Goal: Task Accomplishment & Management: Manage account settings

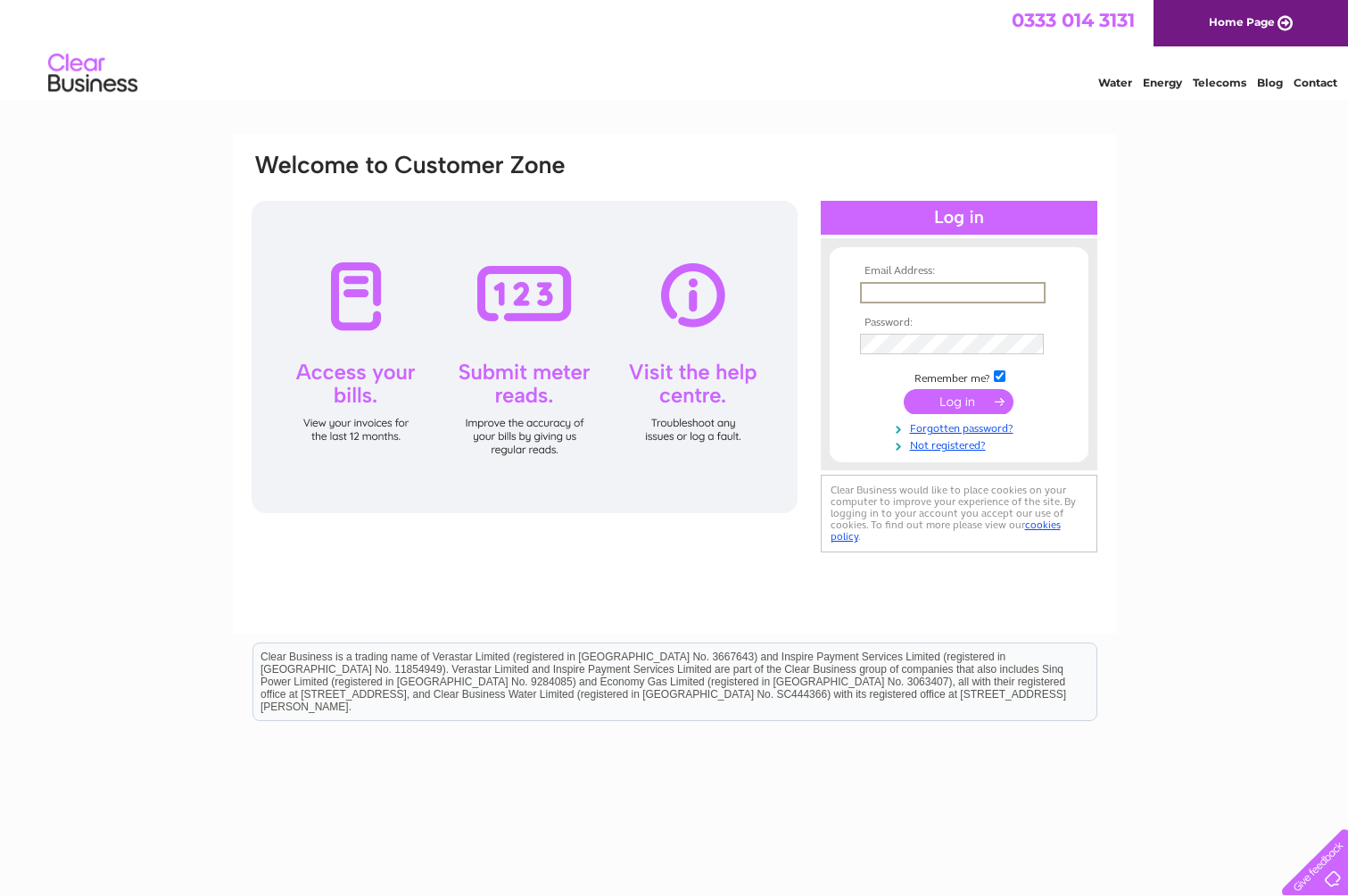
click at [984, 401] on input "submit" at bounding box center [959, 401] width 110 height 25
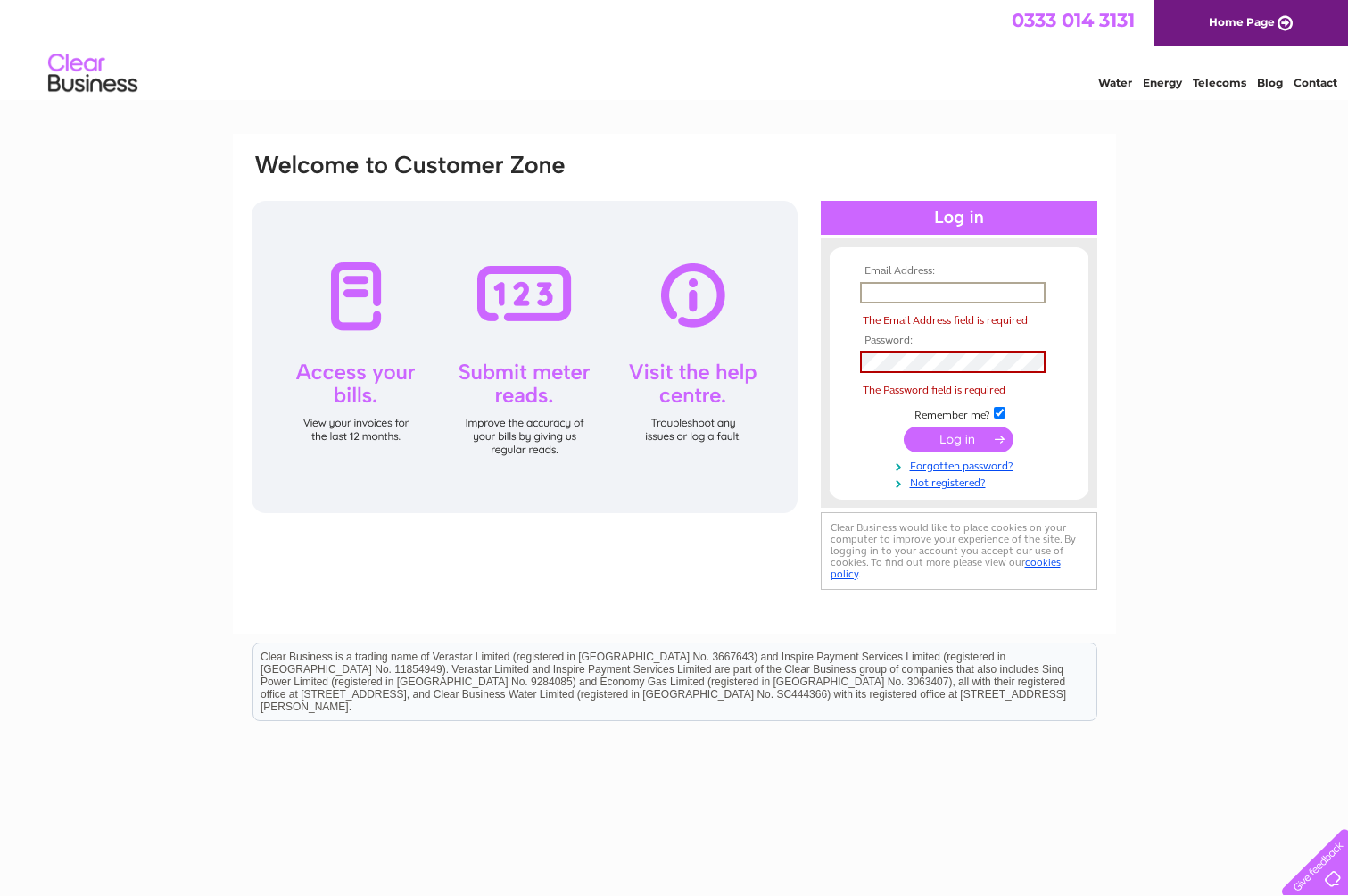
type input "info@fitzgeraldassociates.co.uk"
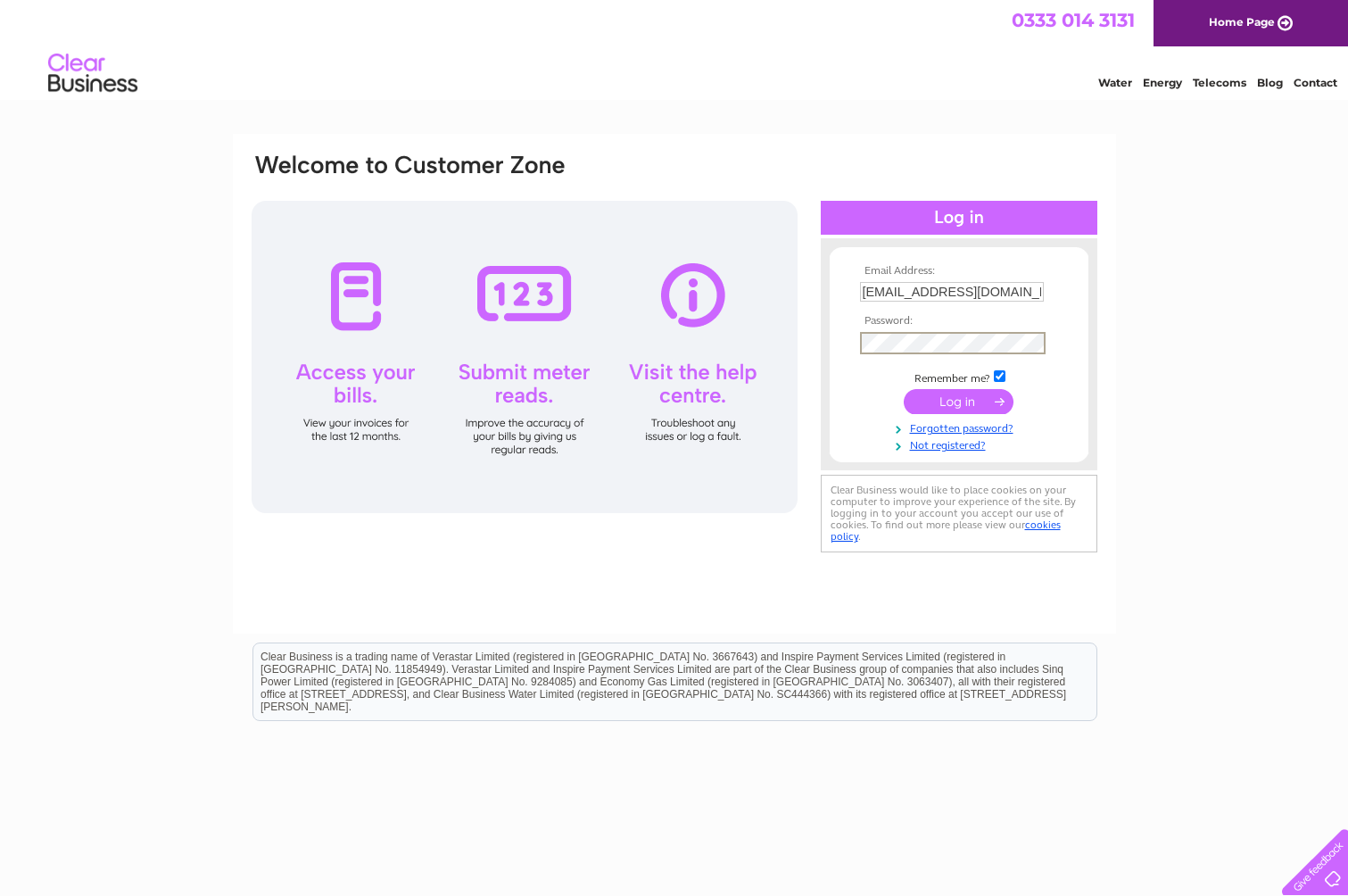
click at [967, 406] on input "submit" at bounding box center [959, 401] width 110 height 25
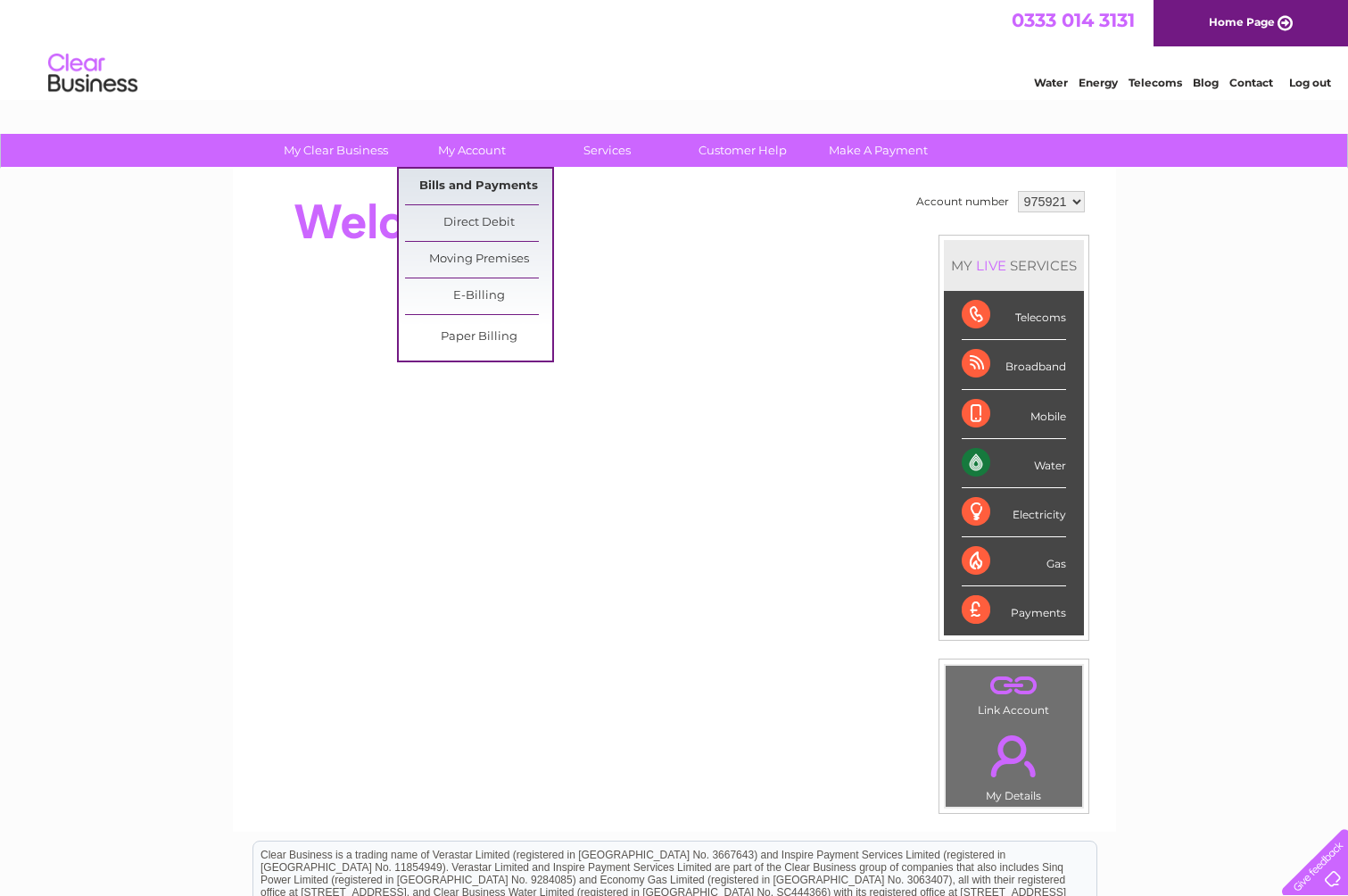
click at [484, 183] on link "Bills and Payments" at bounding box center [479, 186] width 147 height 36
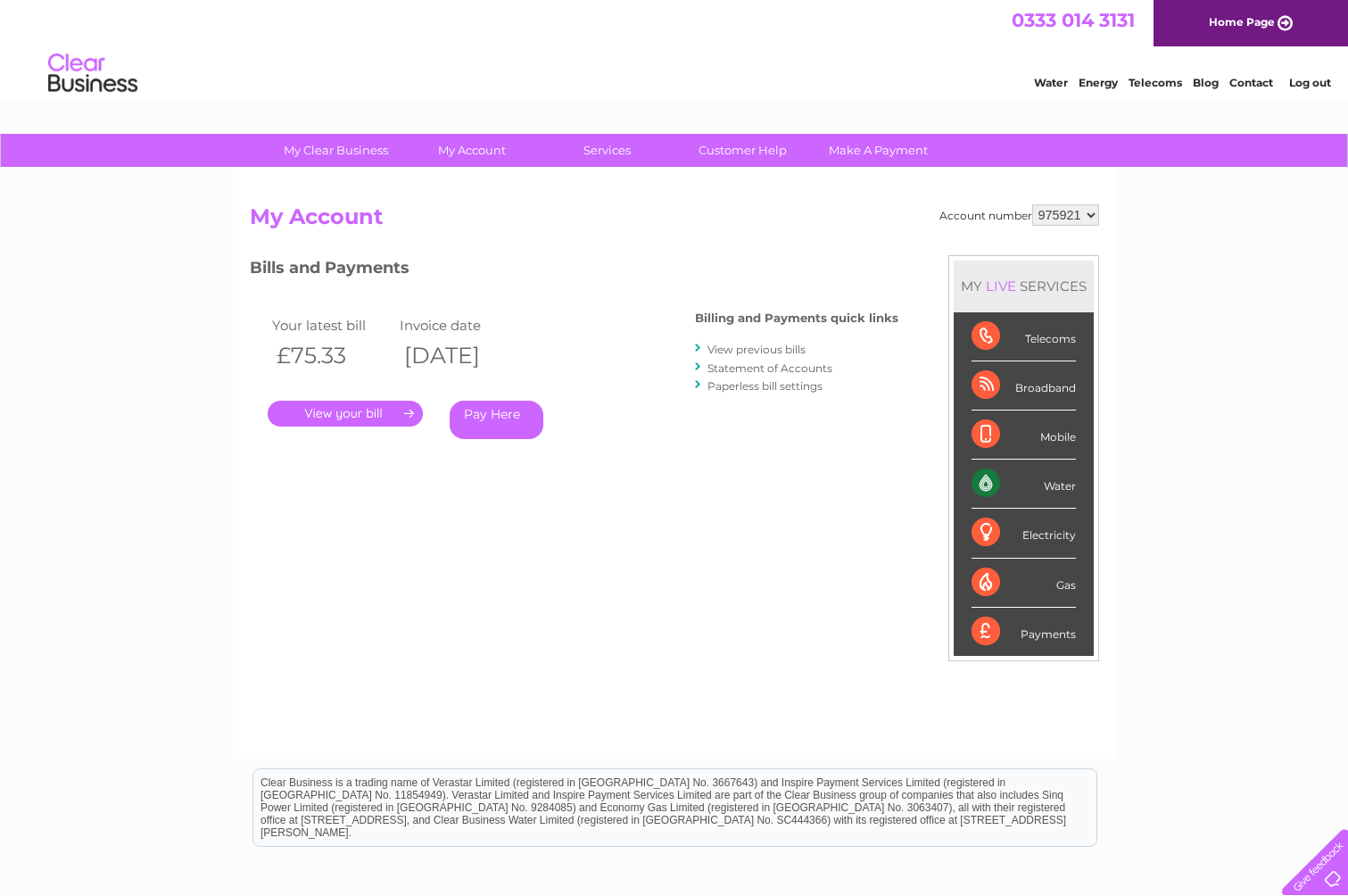
click at [365, 407] on link "." at bounding box center [345, 413] width 155 height 26
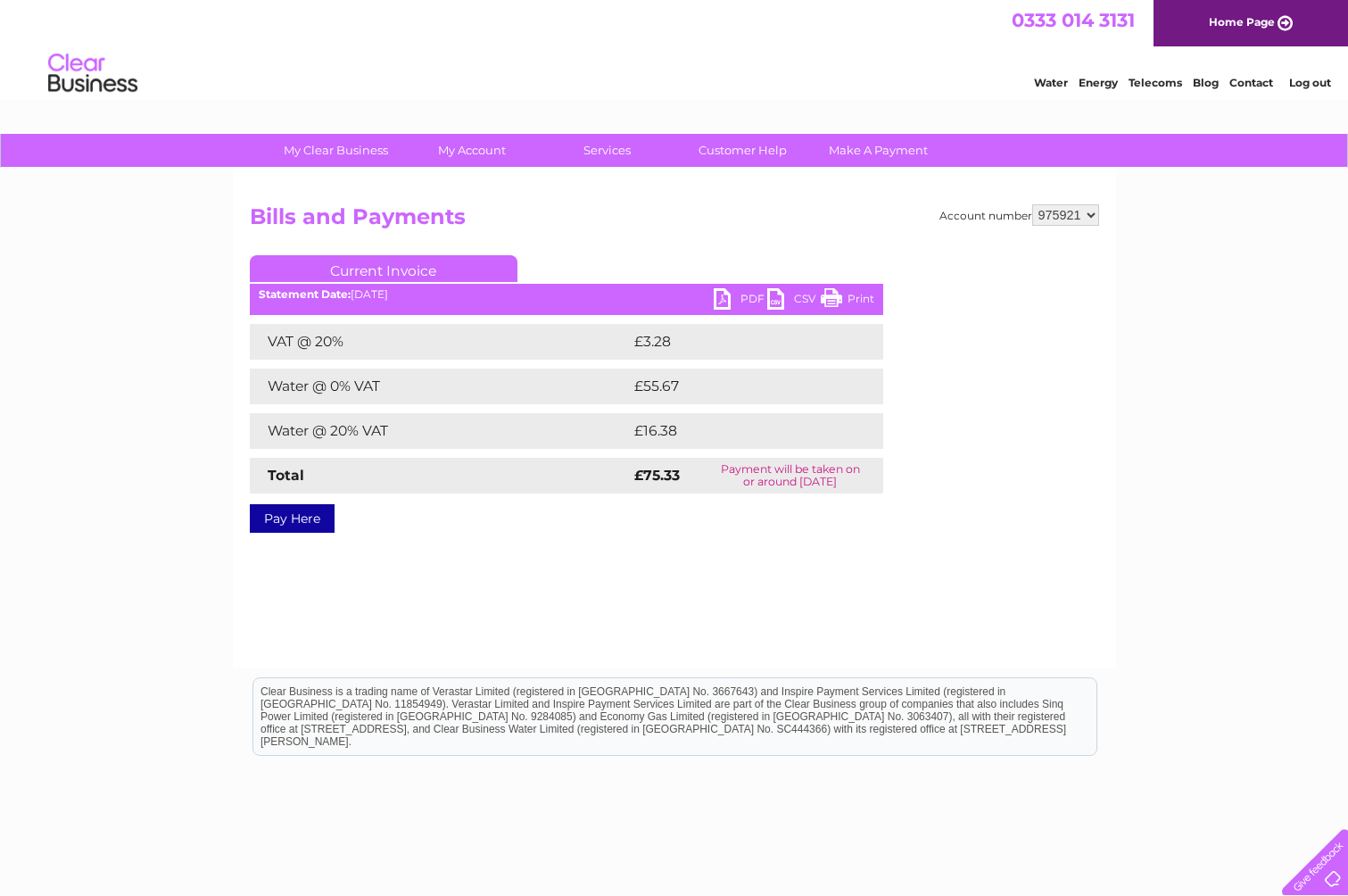
click at [722, 296] on link "PDF" at bounding box center [741, 301] width 54 height 26
click at [1314, 80] on link "Log out" at bounding box center [1310, 82] width 42 height 13
